Goal: Navigation & Orientation: Find specific page/section

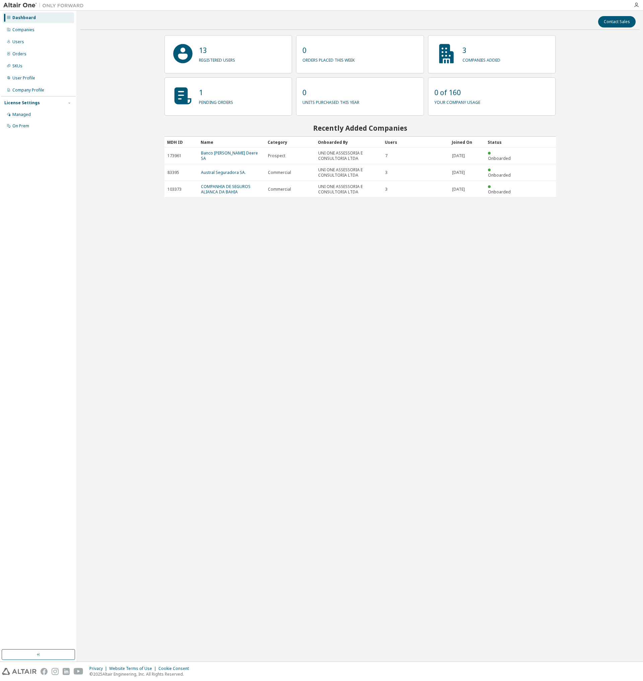
click at [463, 102] on p "your company usage" at bounding box center [458, 102] width 46 height 8
click at [506, 99] on div "0 of 160 your company usage" at bounding box center [492, 96] width 128 height 38
click at [21, 42] on div "Users" at bounding box center [18, 41] width 12 height 5
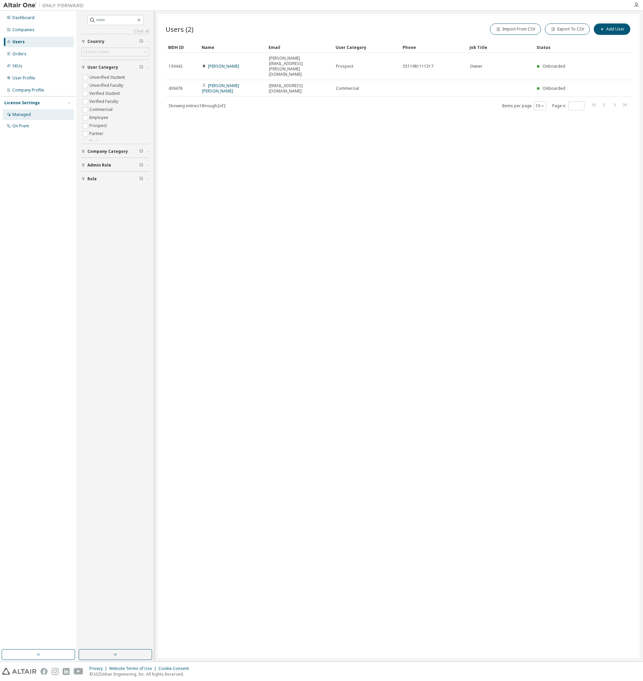
click at [28, 113] on div "Managed" at bounding box center [21, 114] width 18 height 5
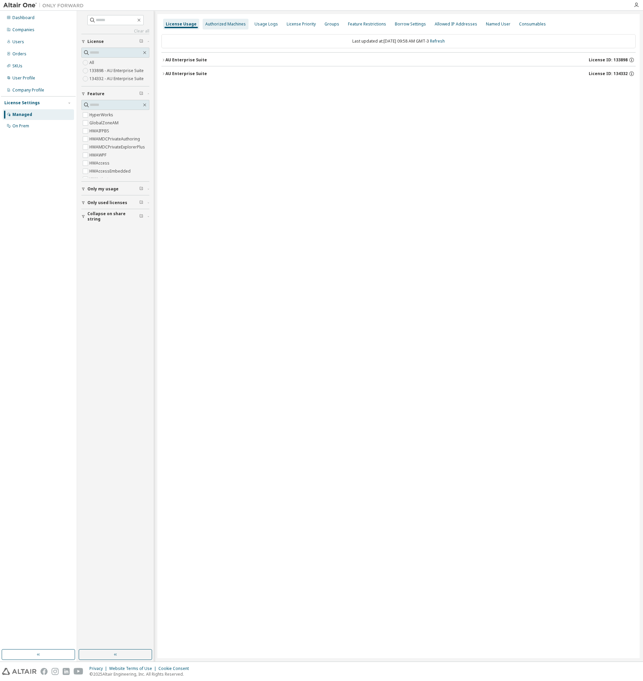
click at [220, 25] on div "Authorized Machines" at bounding box center [225, 23] width 41 height 5
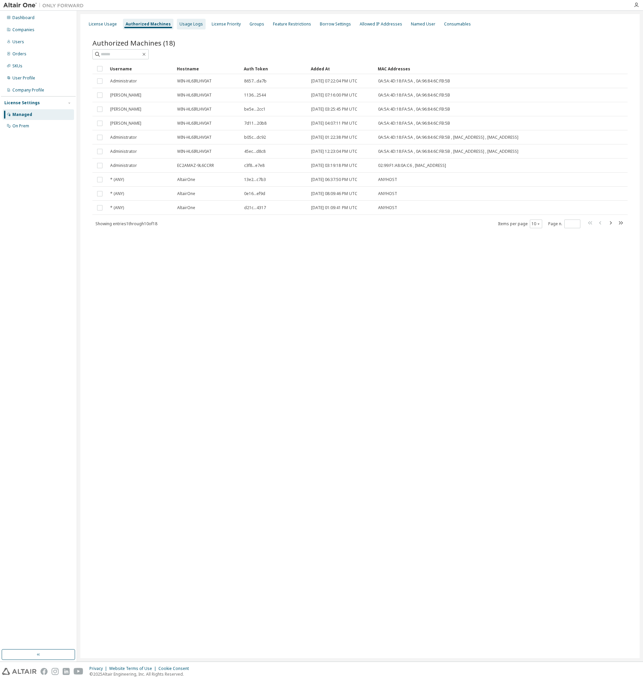
click at [192, 25] on div "Usage Logs" at bounding box center [191, 23] width 23 height 5
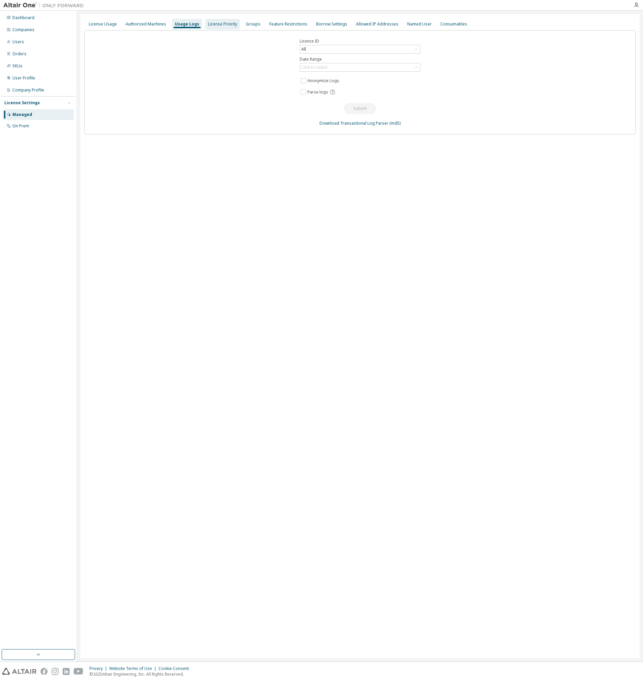
click at [225, 27] on div "License Priority" at bounding box center [222, 24] width 35 height 11
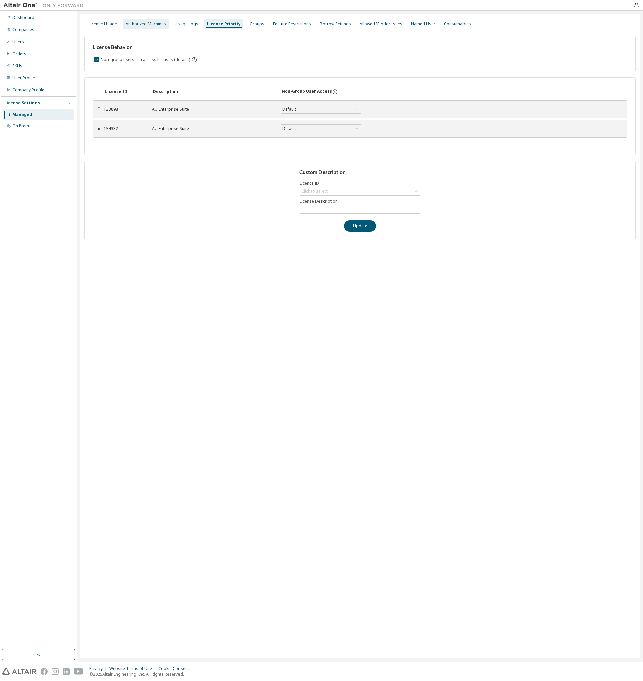
click at [146, 25] on div "Authorized Machines" at bounding box center [146, 23] width 41 height 5
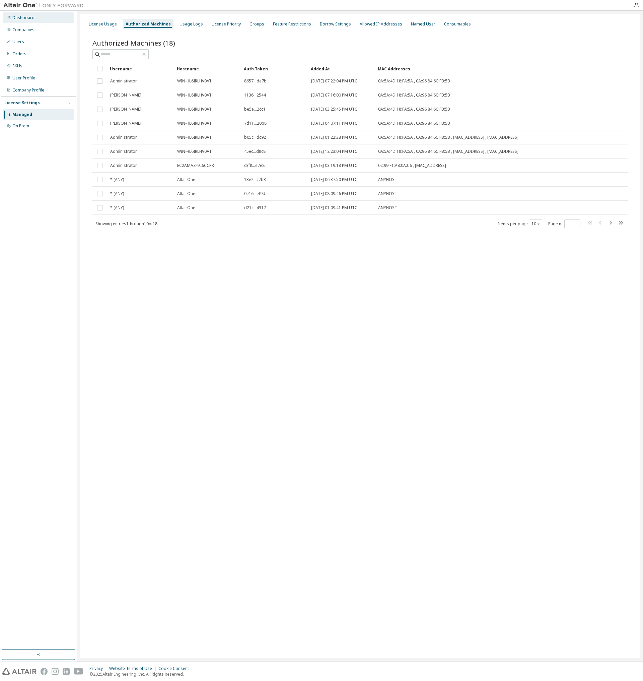
click at [24, 18] on div "Dashboard" at bounding box center [23, 17] width 22 height 5
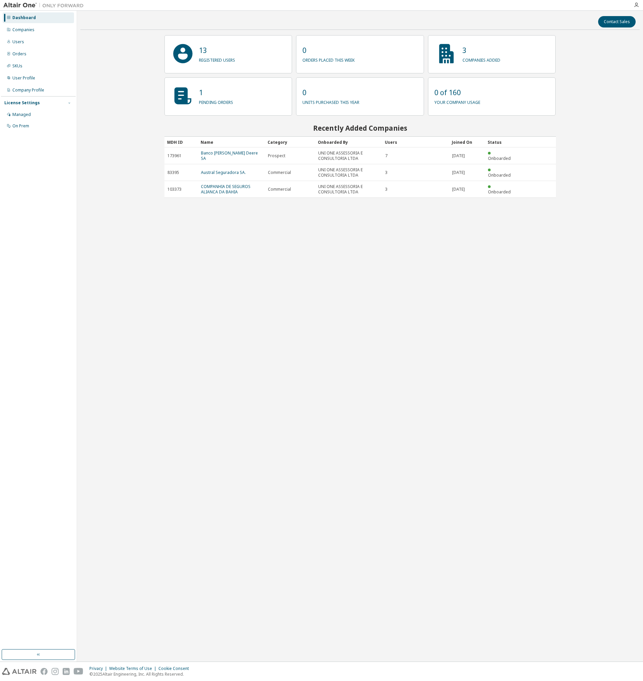
click at [70, 103] on icon "button" at bounding box center [69, 103] width 2 height 1
click at [70, 103] on icon "button" at bounding box center [69, 102] width 2 height 1
click at [20, 117] on div "Managed" at bounding box center [21, 114] width 18 height 5
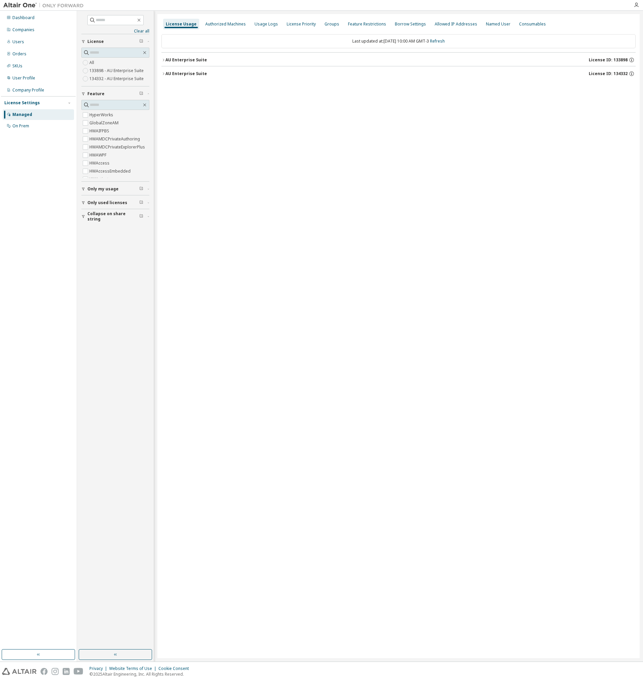
click at [164, 60] on icon "button" at bounding box center [163, 60] width 1 height 2
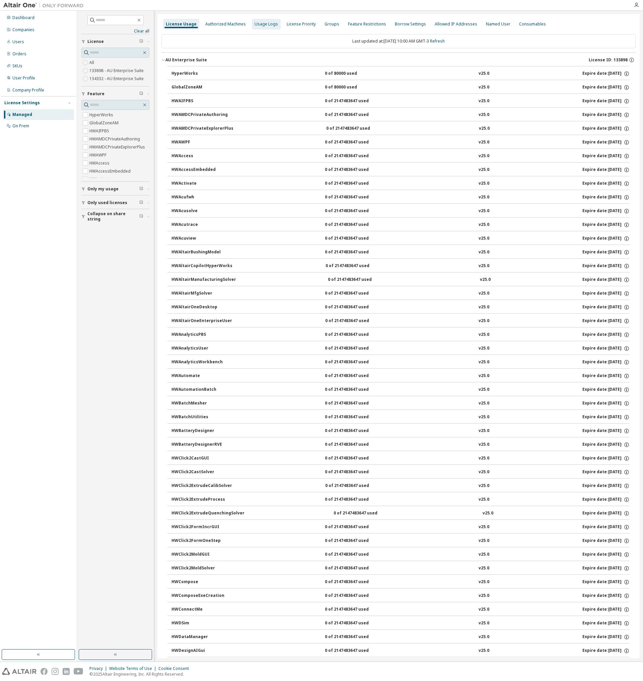
click at [266, 23] on div "Usage Logs" at bounding box center [266, 23] width 23 height 5
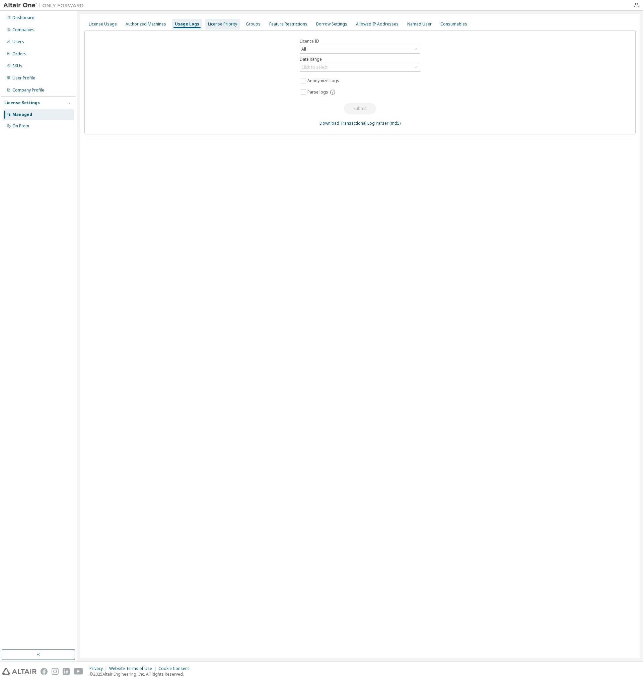
click at [222, 21] on div "License Priority" at bounding box center [222, 23] width 29 height 5
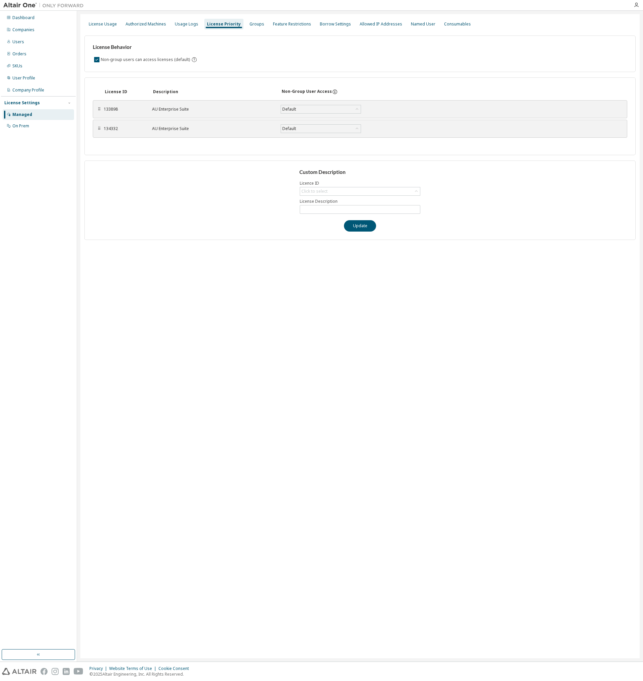
click at [18, 4] on img at bounding box center [45, 5] width 84 height 7
click at [26, 7] on img at bounding box center [45, 5] width 84 height 7
